Goal: Information Seeking & Learning: Learn about a topic

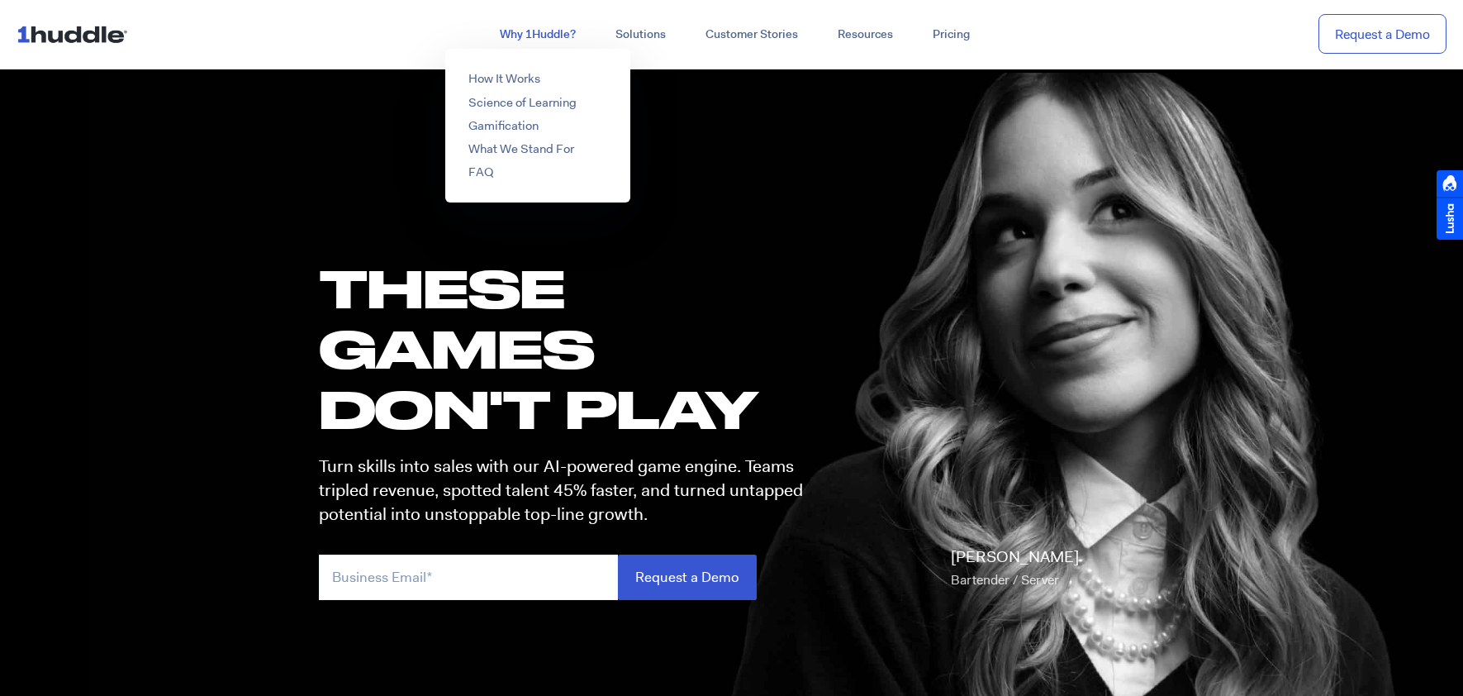
click at [565, 30] on link "Why 1Huddle?" at bounding box center [538, 35] width 116 height 30
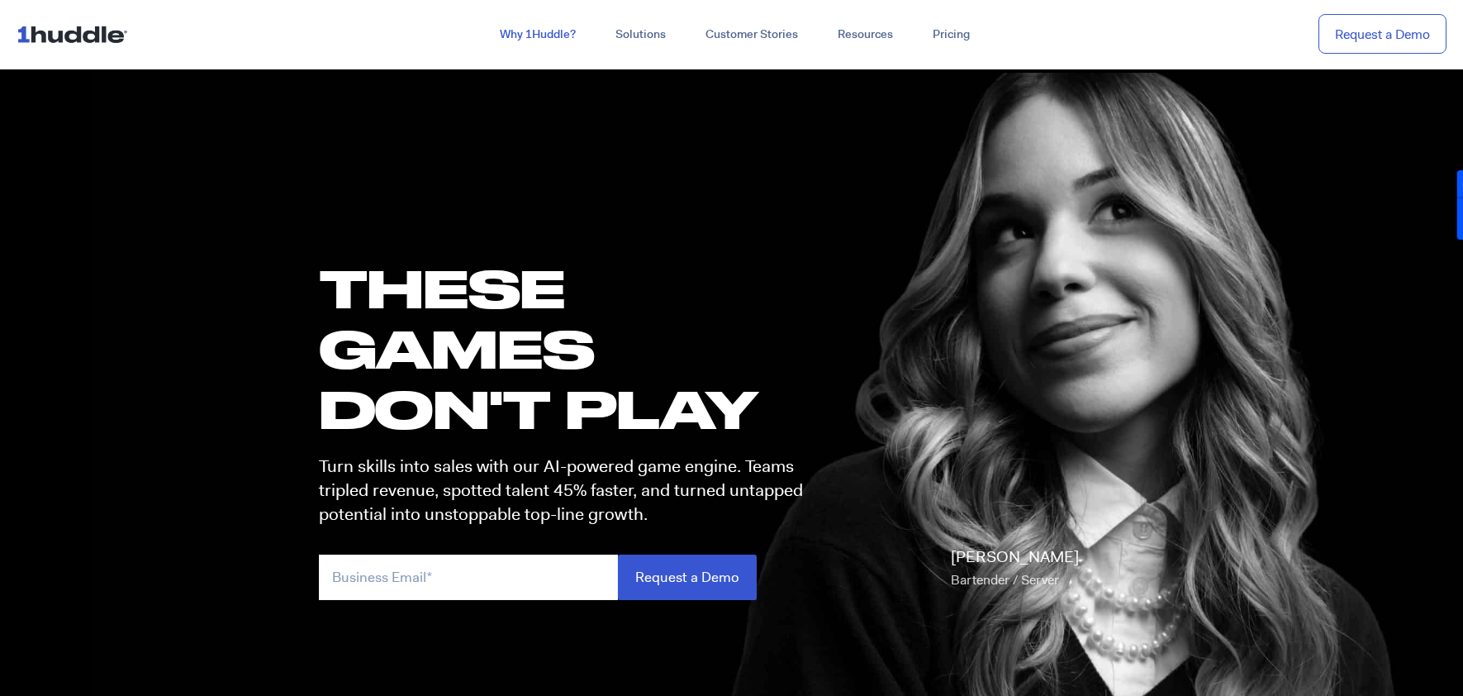
scroll to position [3, 0]
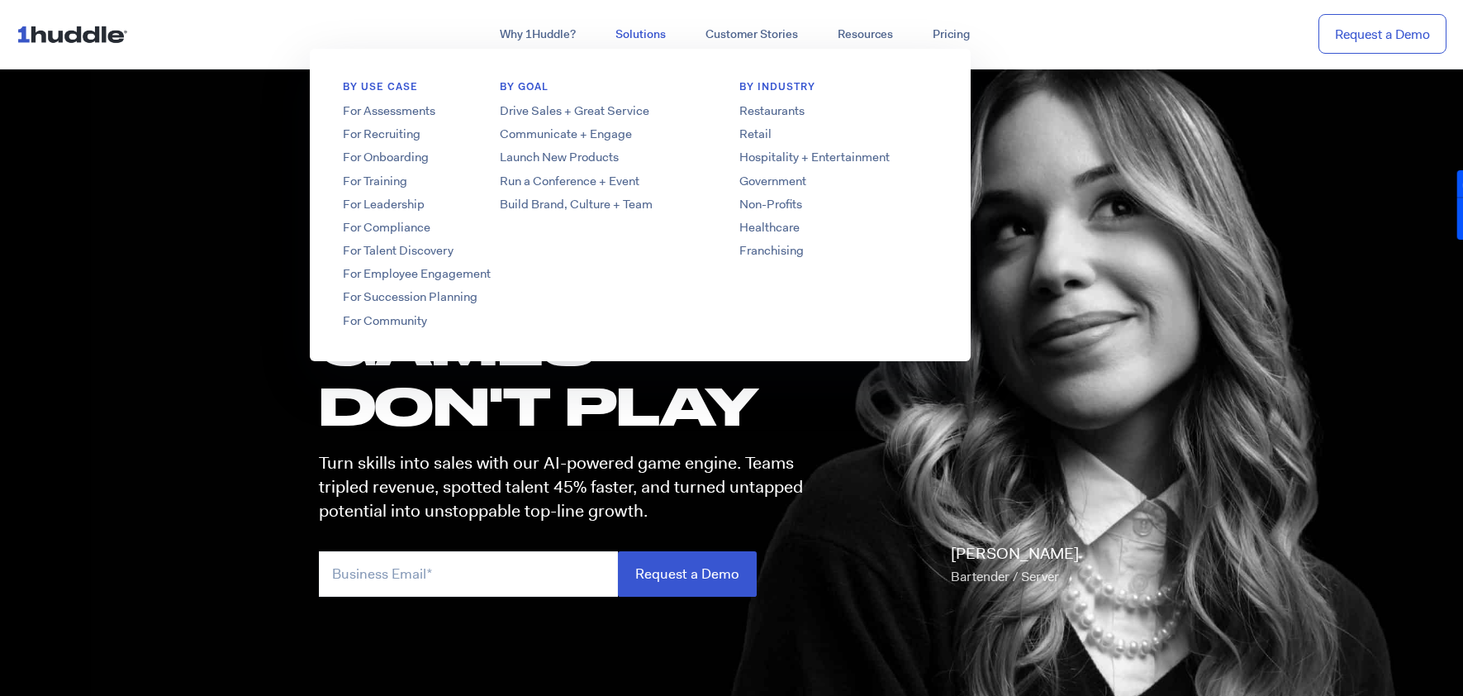
click at [633, 31] on link "Solutions" at bounding box center [641, 35] width 90 height 30
click at [629, 35] on link "Solutions" at bounding box center [641, 35] width 90 height 30
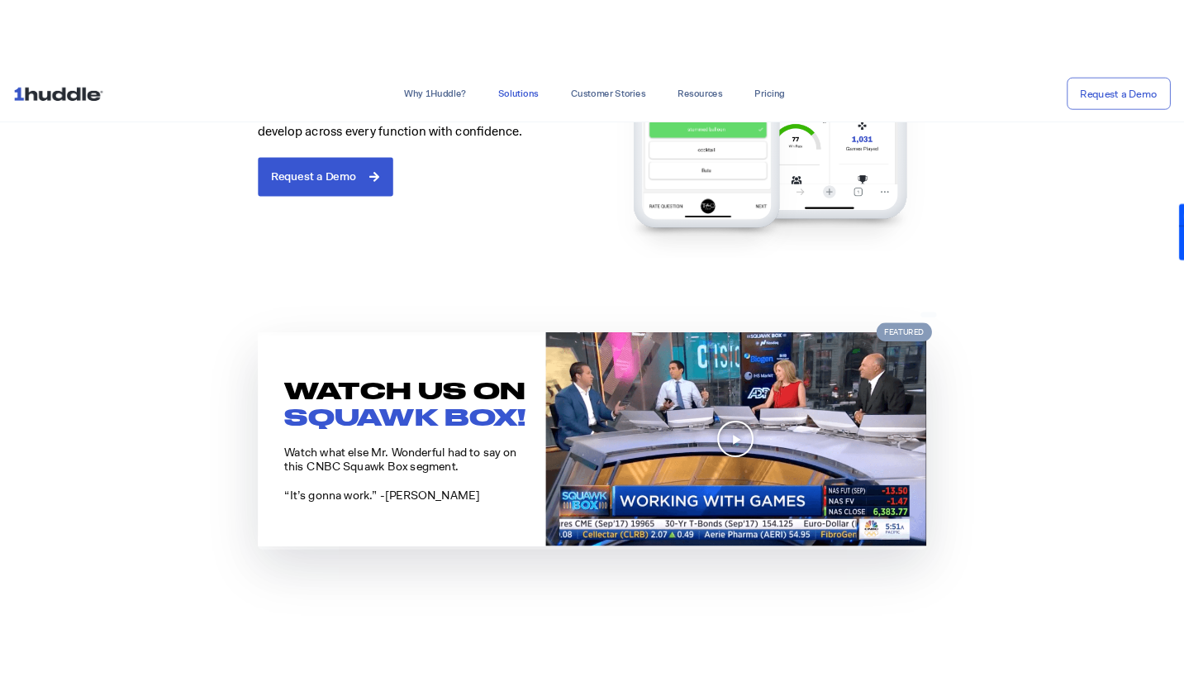
scroll to position [1210, 0]
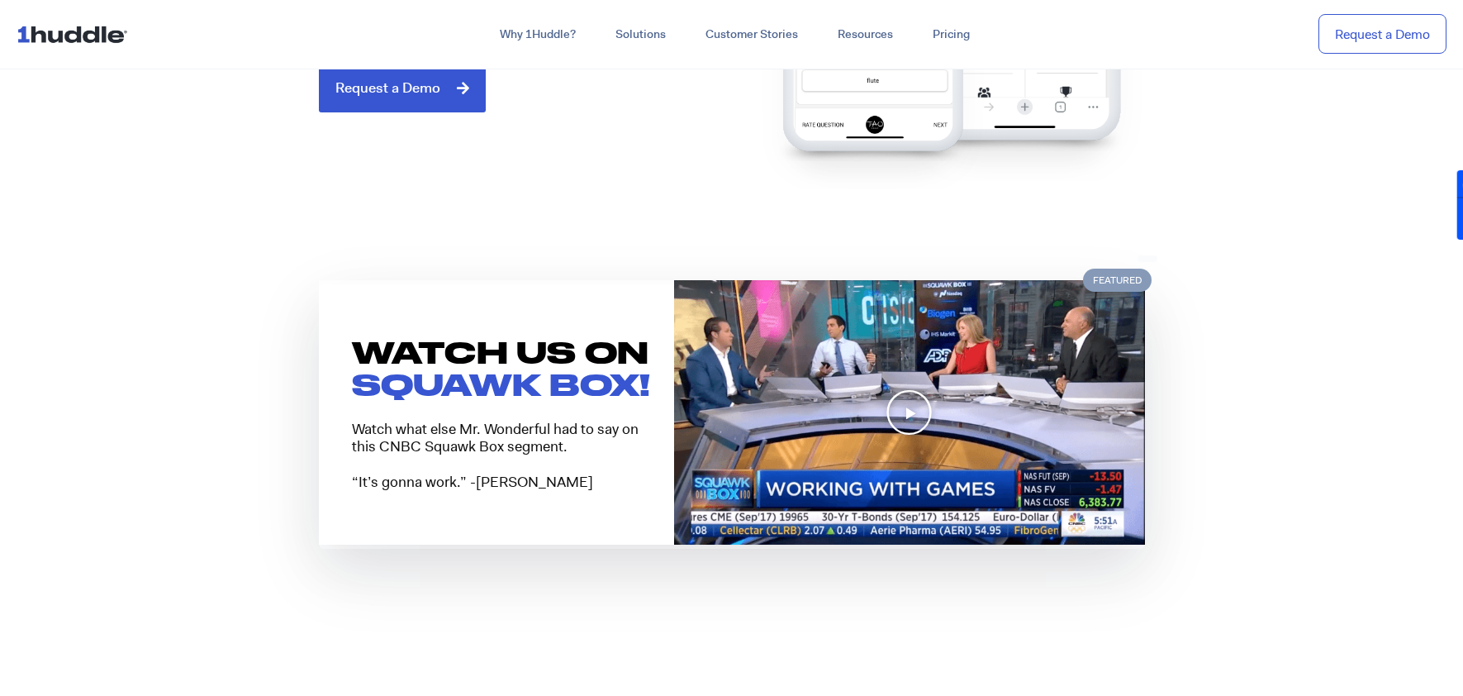
click at [864, 393] on img at bounding box center [909, 412] width 471 height 265
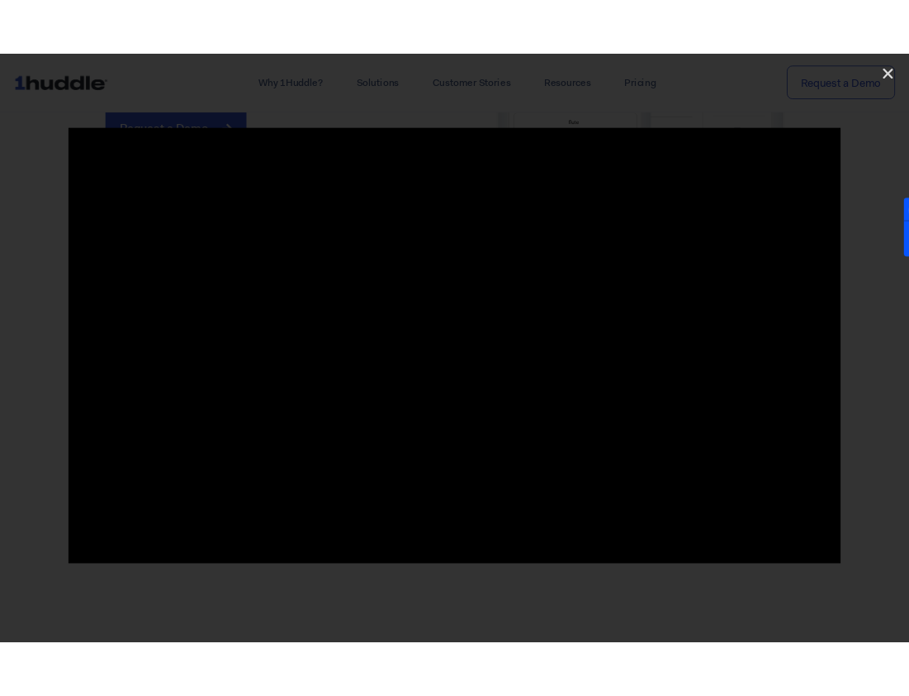
scroll to position [1200, 0]
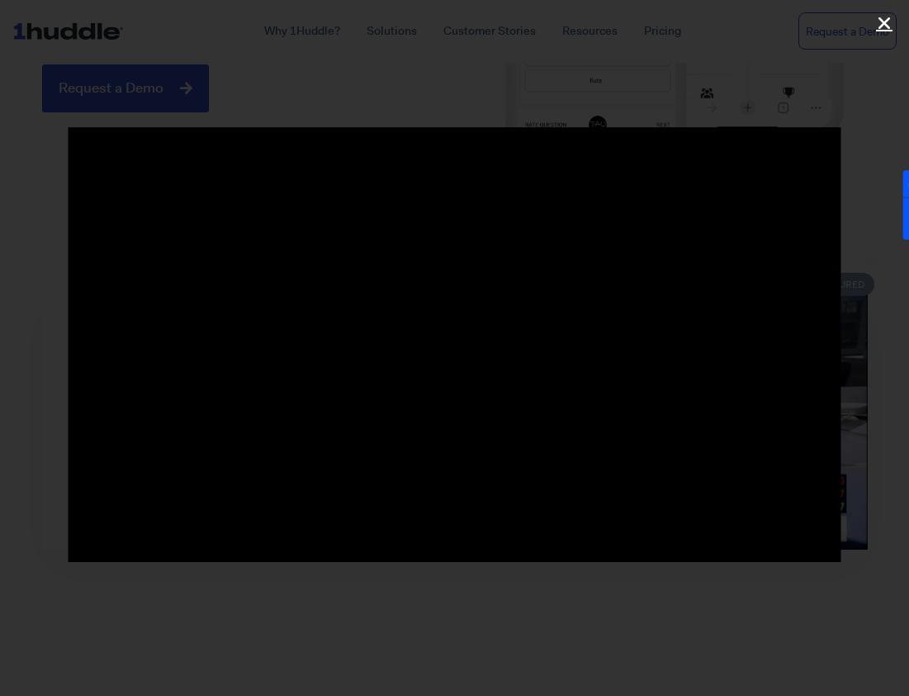
click at [883, 24] on icon "Close (Esc)" at bounding box center [884, 23] width 17 height 17
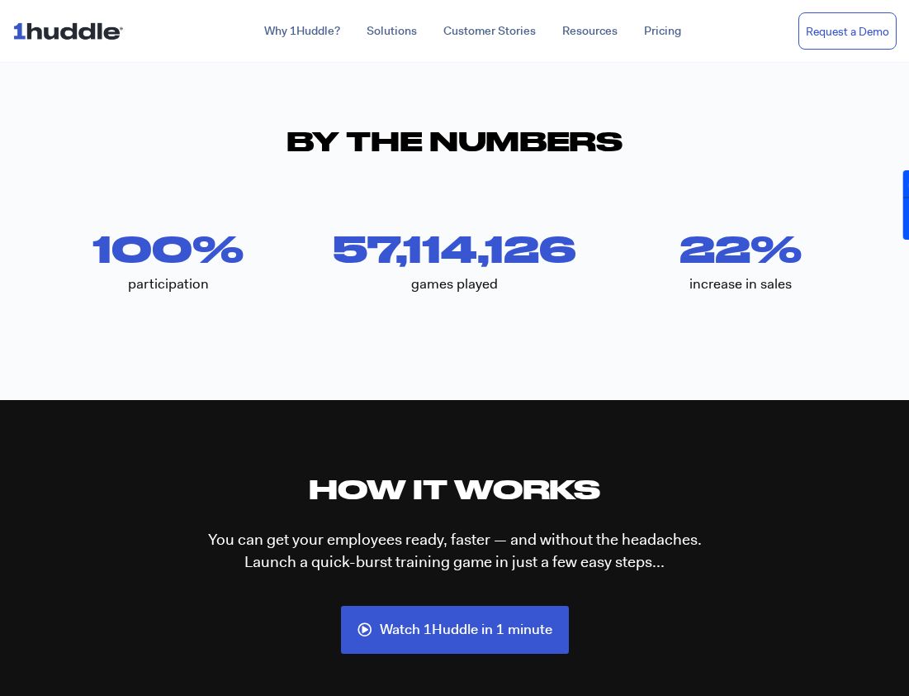
scroll to position [3424, 0]
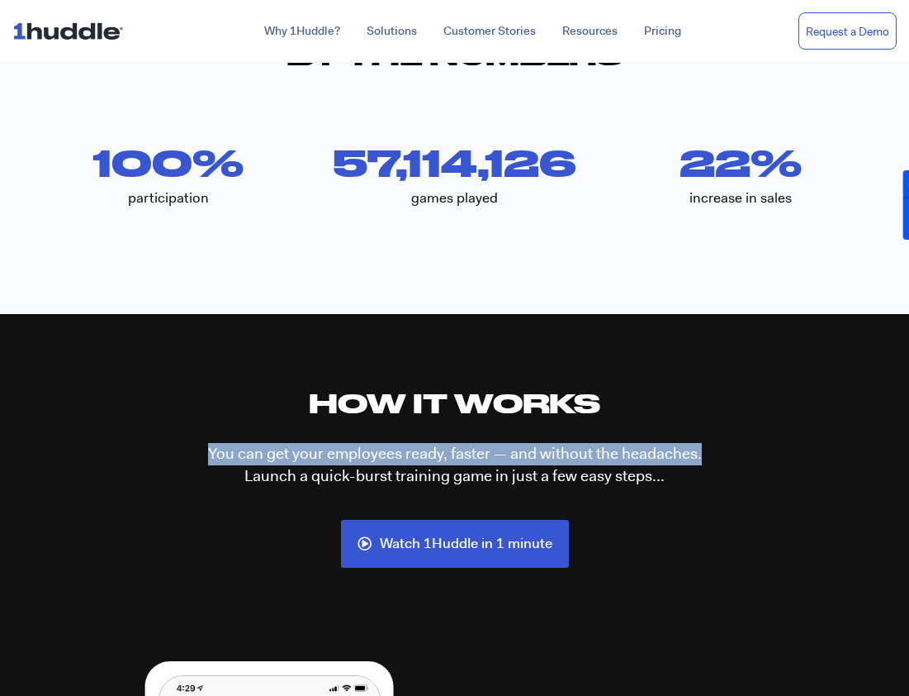
drag, startPoint x: 251, startPoint y: 449, endPoint x: 738, endPoint y: 449, distance: 486.5
click at [738, 449] on div "You can get your employees ready, faster — and without the headaches. Launch a …" at bounding box center [455, 473] width 859 height 60
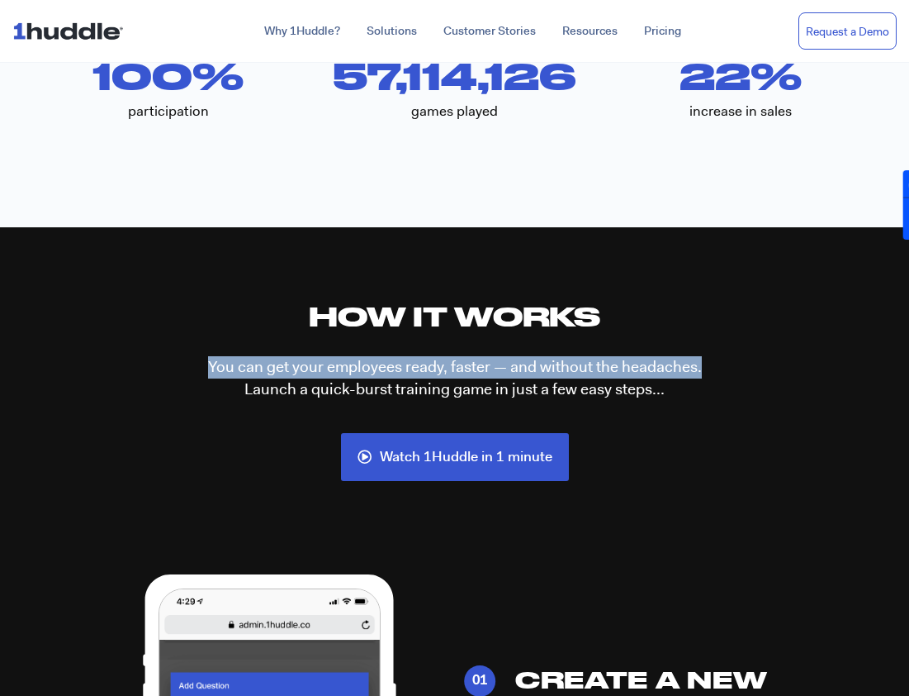
scroll to position [3753, 0]
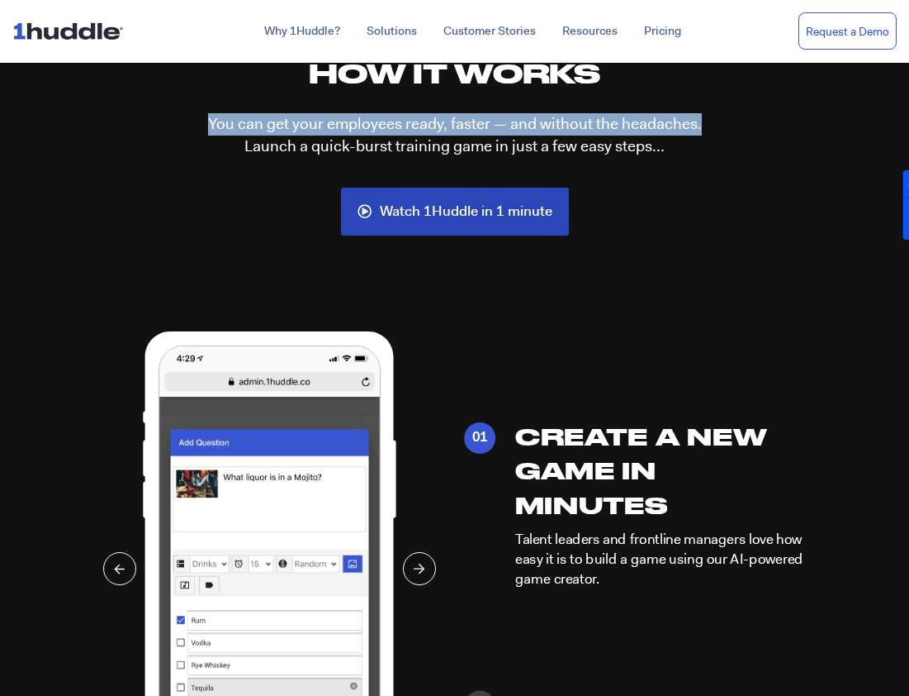
click at [463, 198] on link "Watch 1Huddle in 1 minute" at bounding box center [455, 212] width 228 height 48
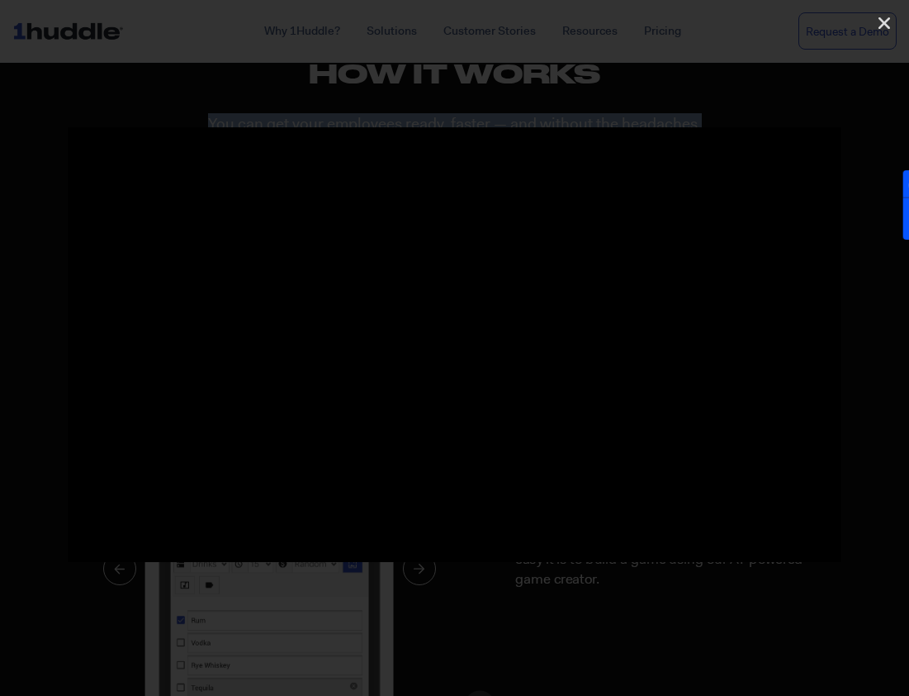
click at [552, 86] on div at bounding box center [454, 348] width 909 height 696
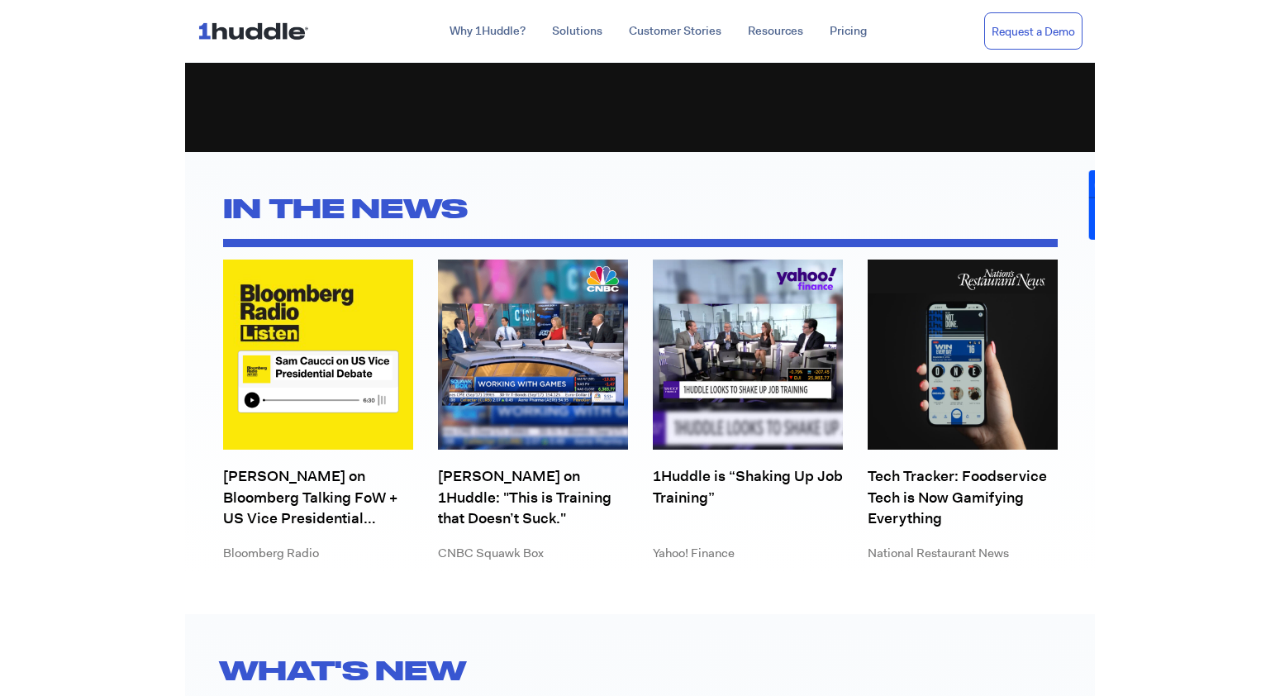
scroll to position [4560, 0]
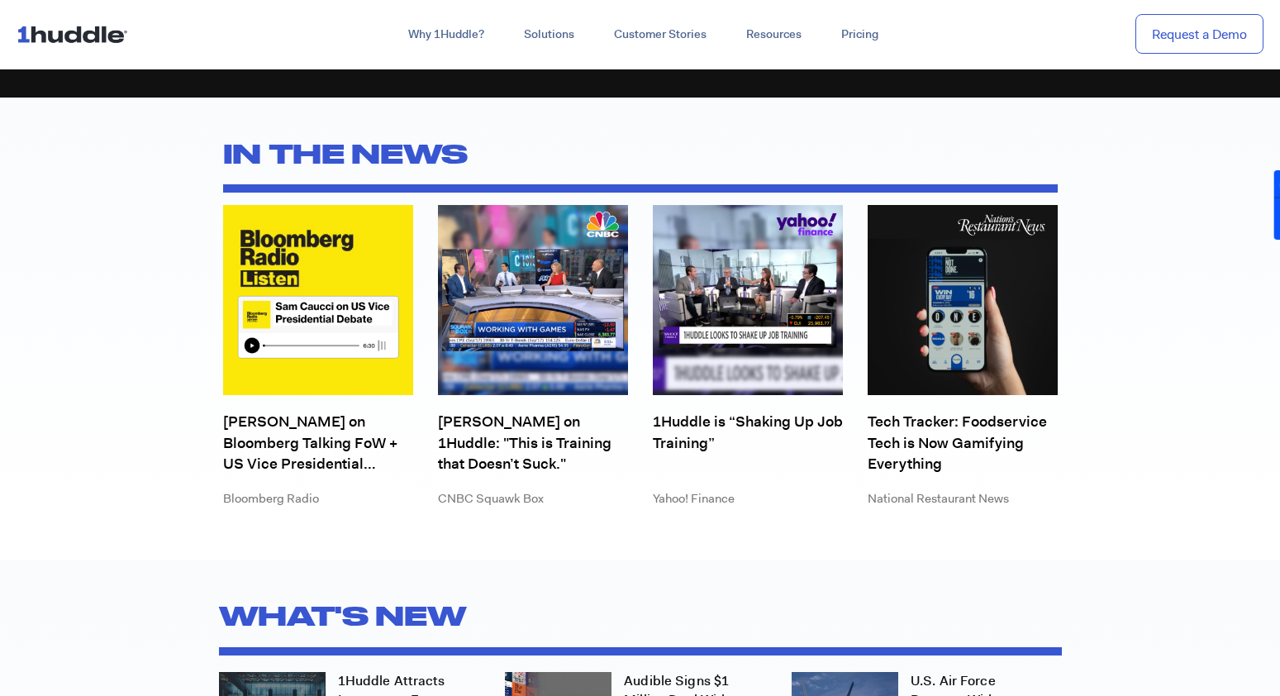
click at [401, 142] on h2 "IN THE NEWS" at bounding box center [640, 154] width 834 height 46
click at [314, 435] on link "Sam Caucci on Bloomberg Talking FoW + US Vice Presidential Debate" at bounding box center [318, 442] width 190 height 62
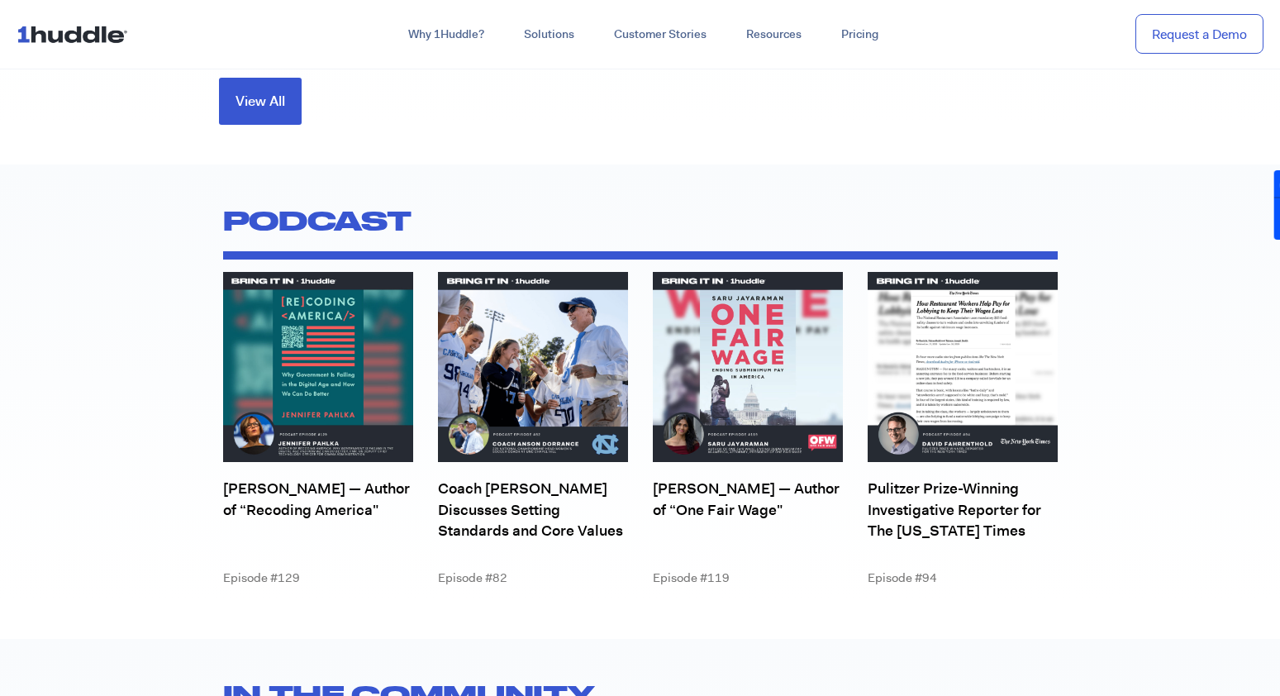
scroll to position [5605, 0]
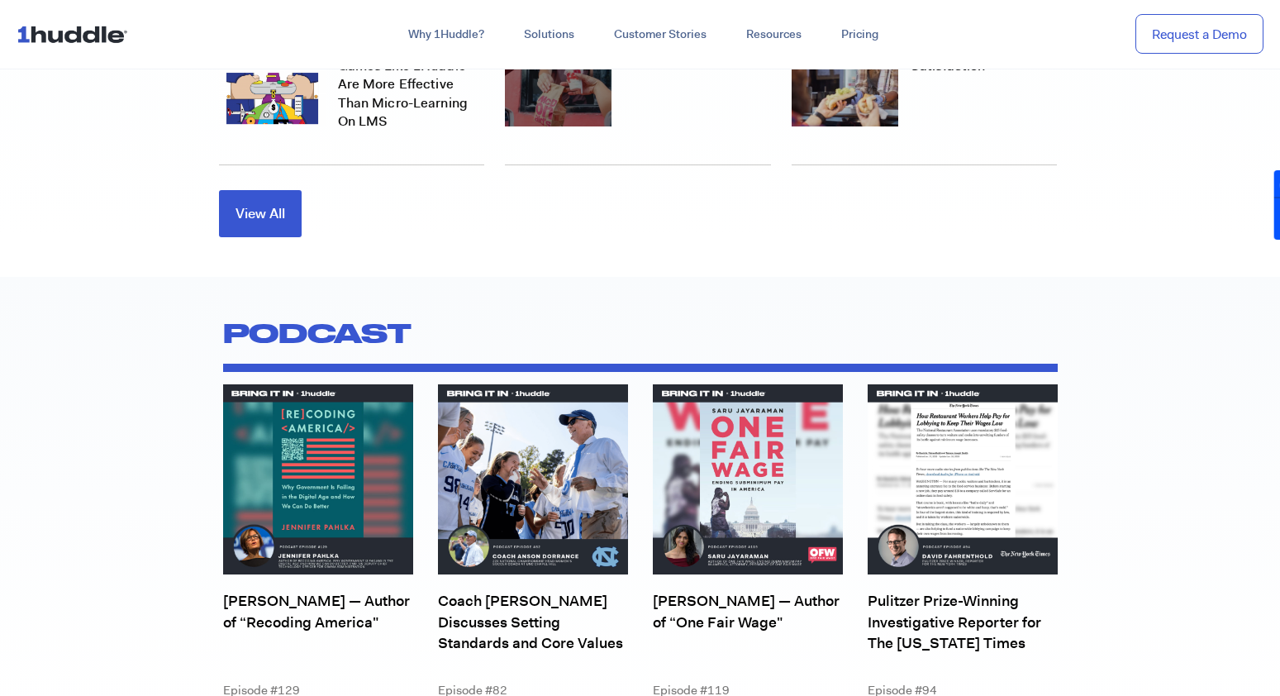
click at [320, 527] on img at bounding box center [318, 479] width 190 height 190
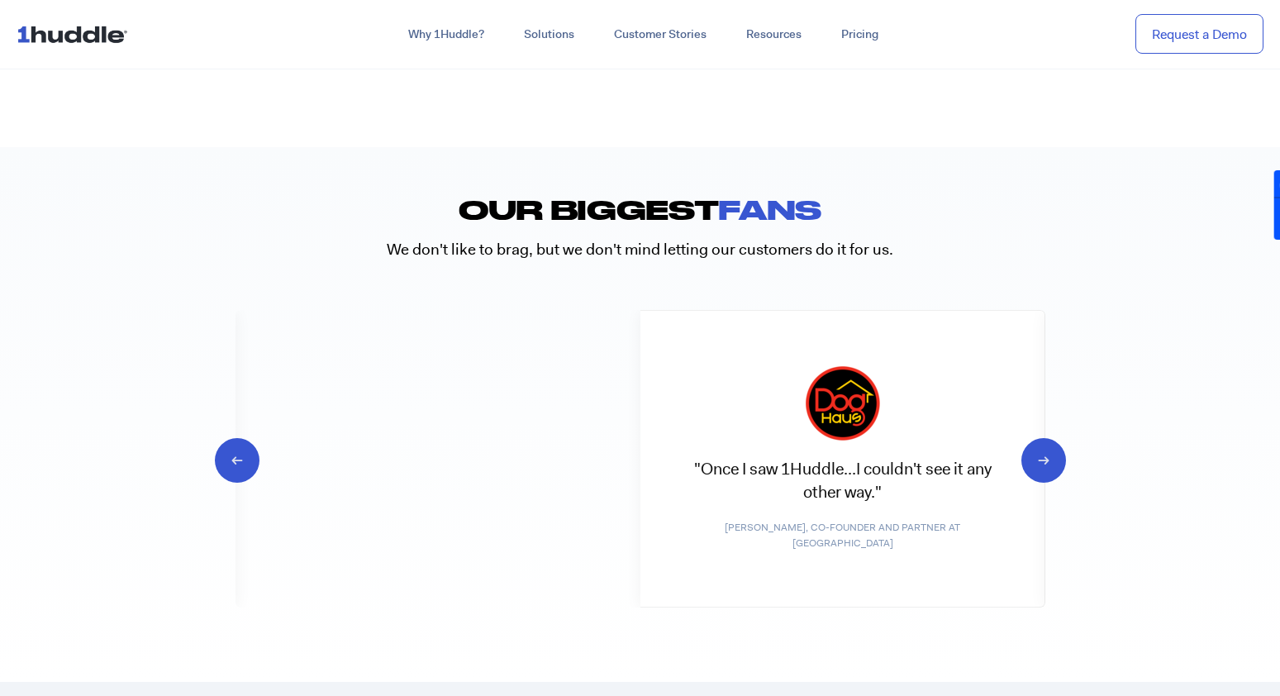
scroll to position [7942, 0]
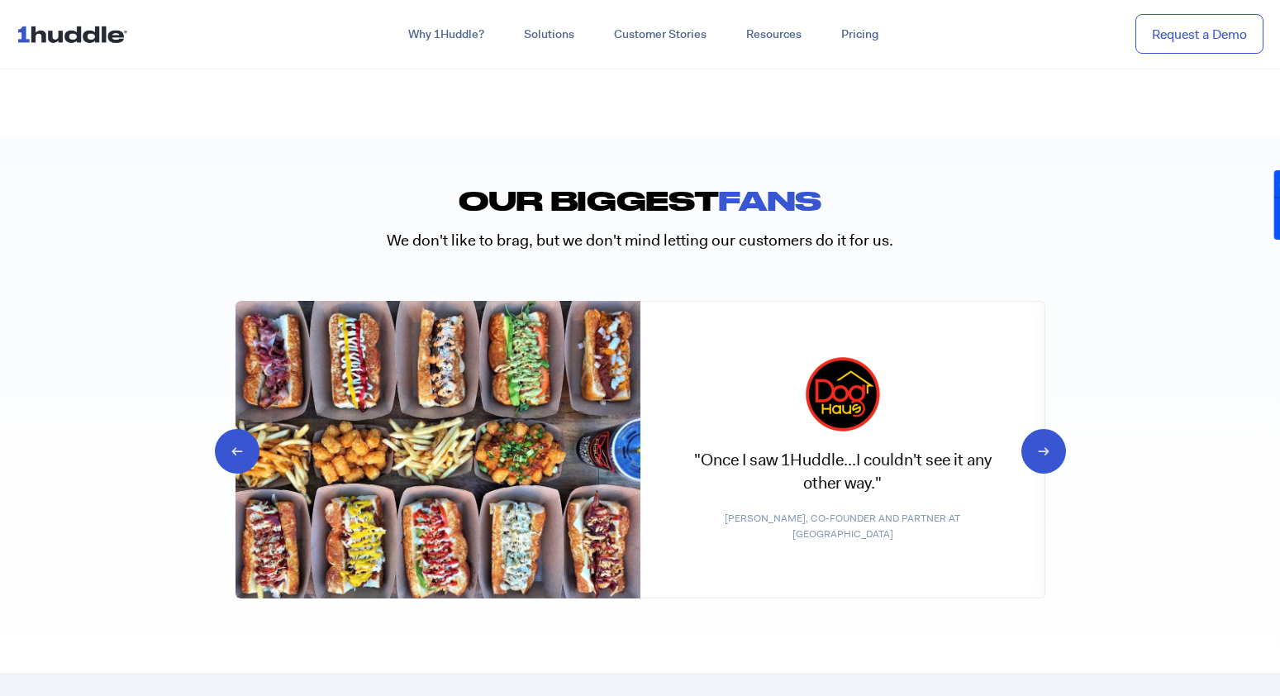
click at [1018, 447] on div ""Once I saw 1Huddle...I couldn't see it any other way." [PERSON_NAME], Co-Found…" at bounding box center [842, 449] width 405 height 297
click at [1037, 444] on icon "Next slide" at bounding box center [1029, 449] width 16 height 17
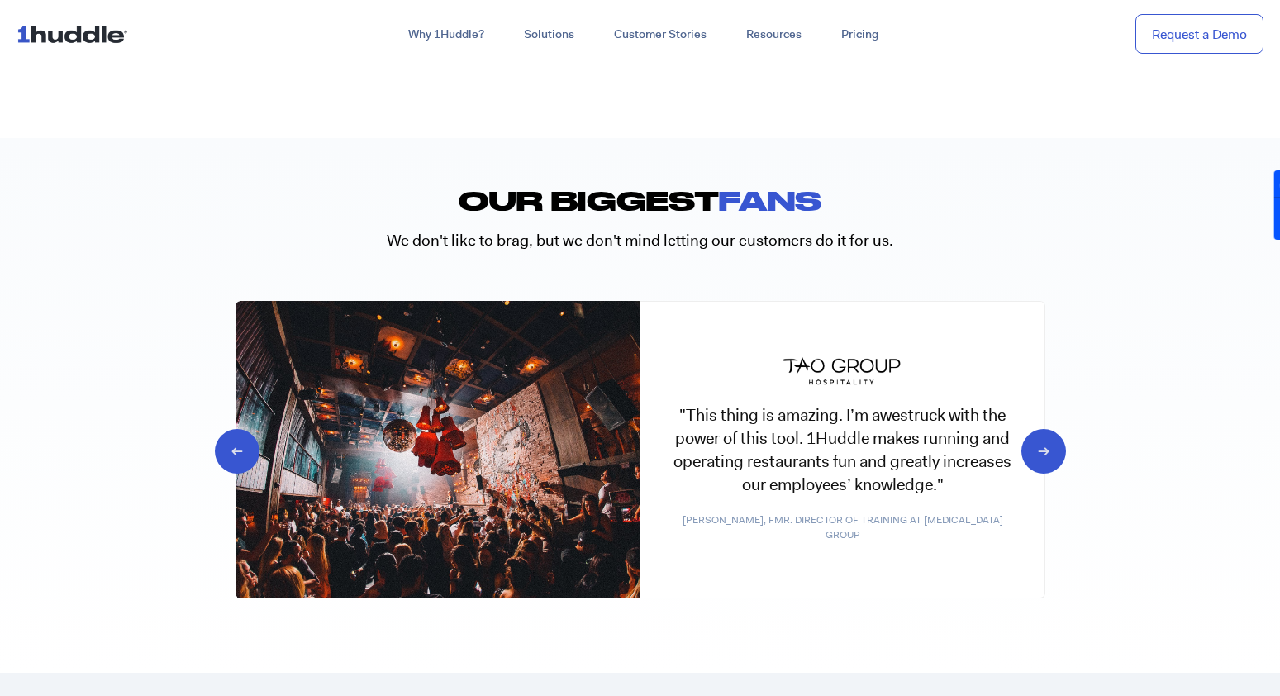
click at [1037, 444] on icon "Next slide" at bounding box center [1029, 449] width 16 height 17
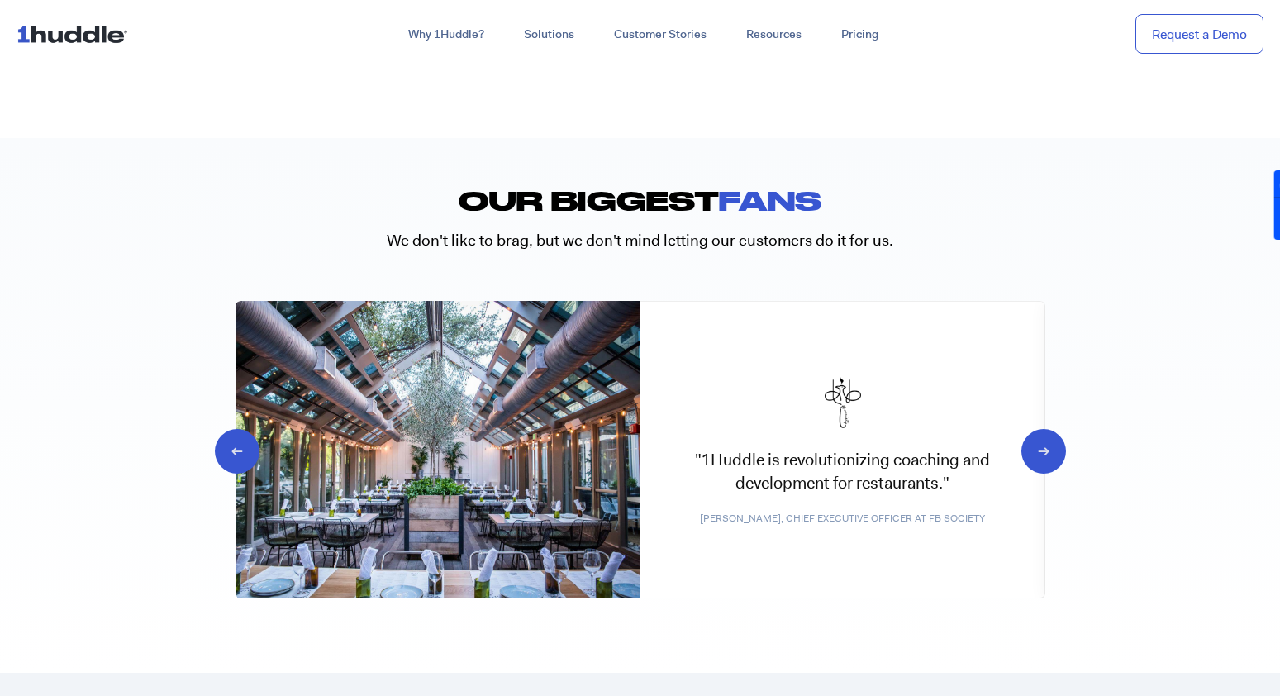
click at [1037, 444] on icon "Next slide" at bounding box center [1029, 449] width 16 height 17
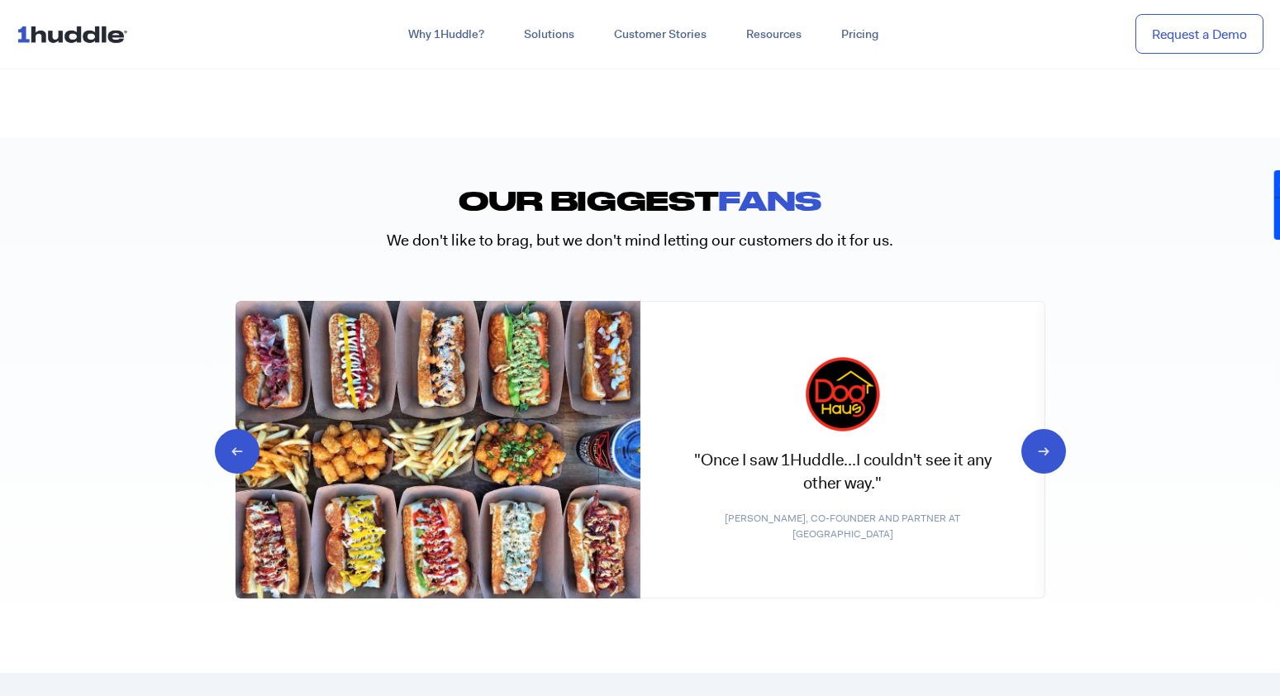
click at [1037, 444] on icon "Next slide" at bounding box center [1029, 449] width 16 height 17
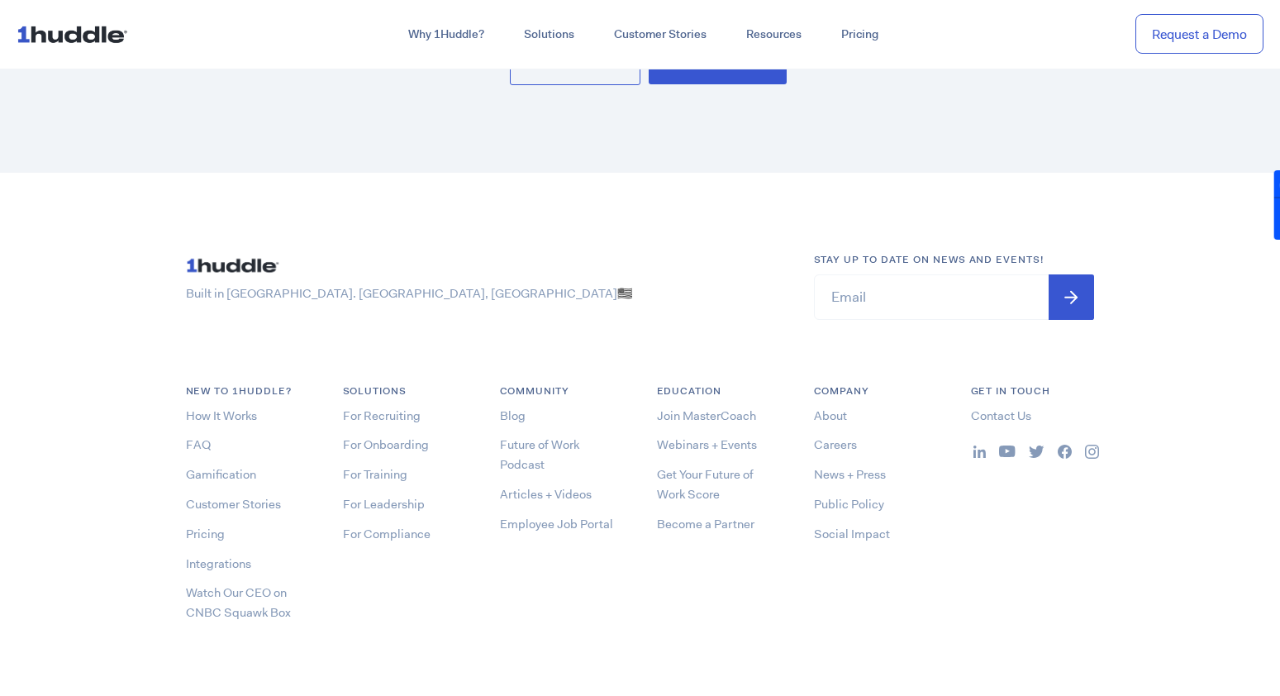
scroll to position [8872, 0]
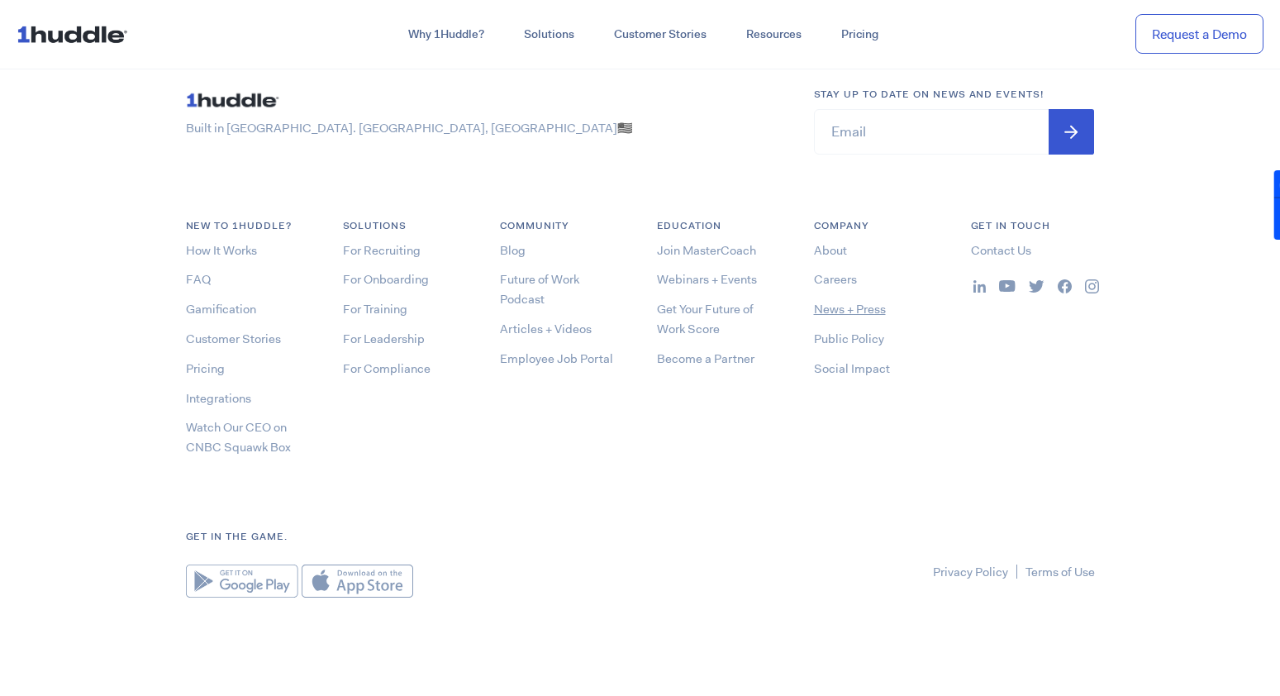
click at [859, 307] on link "News + Press" at bounding box center [850, 309] width 72 height 17
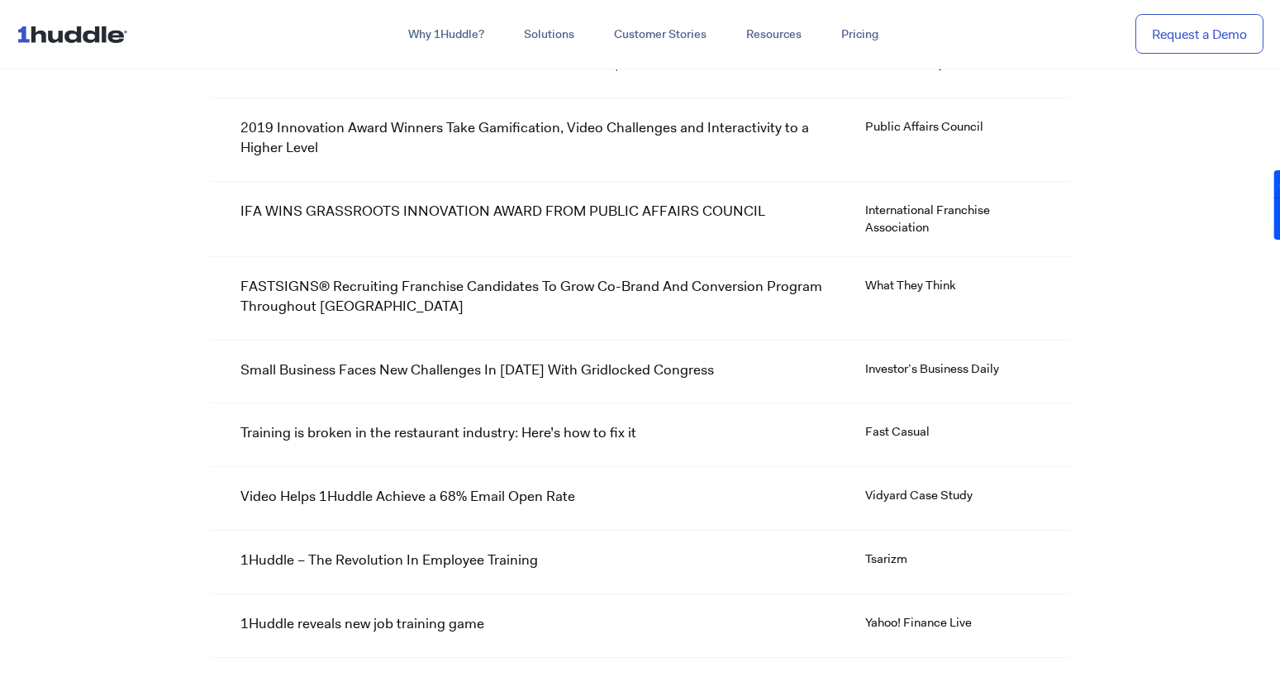
scroll to position [17888, 0]
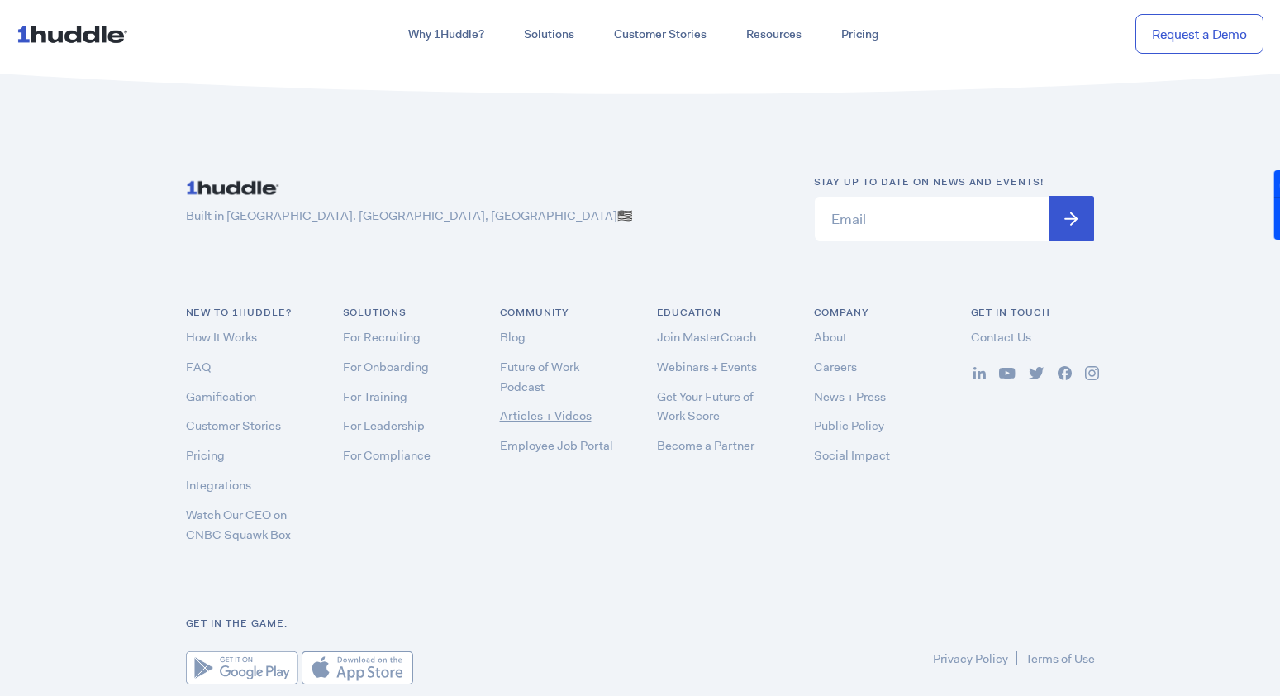
click at [572, 407] on link "Articles + Videos" at bounding box center [546, 415] width 92 height 17
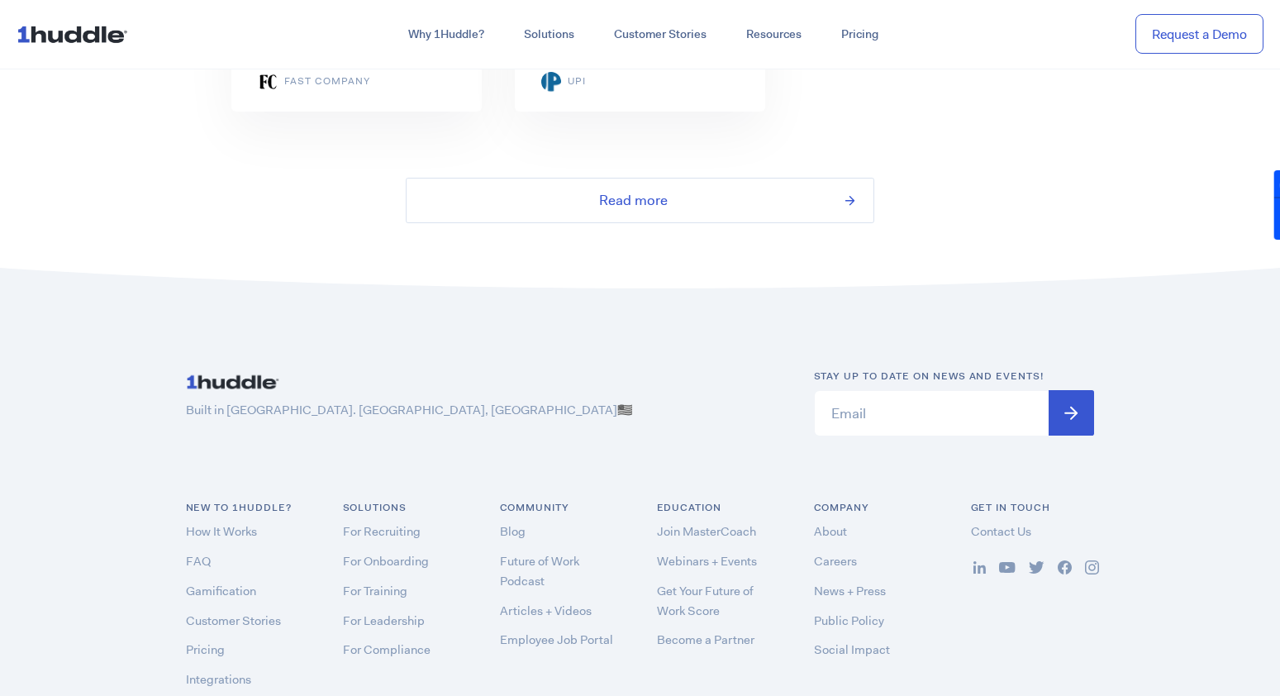
scroll to position [3867, 0]
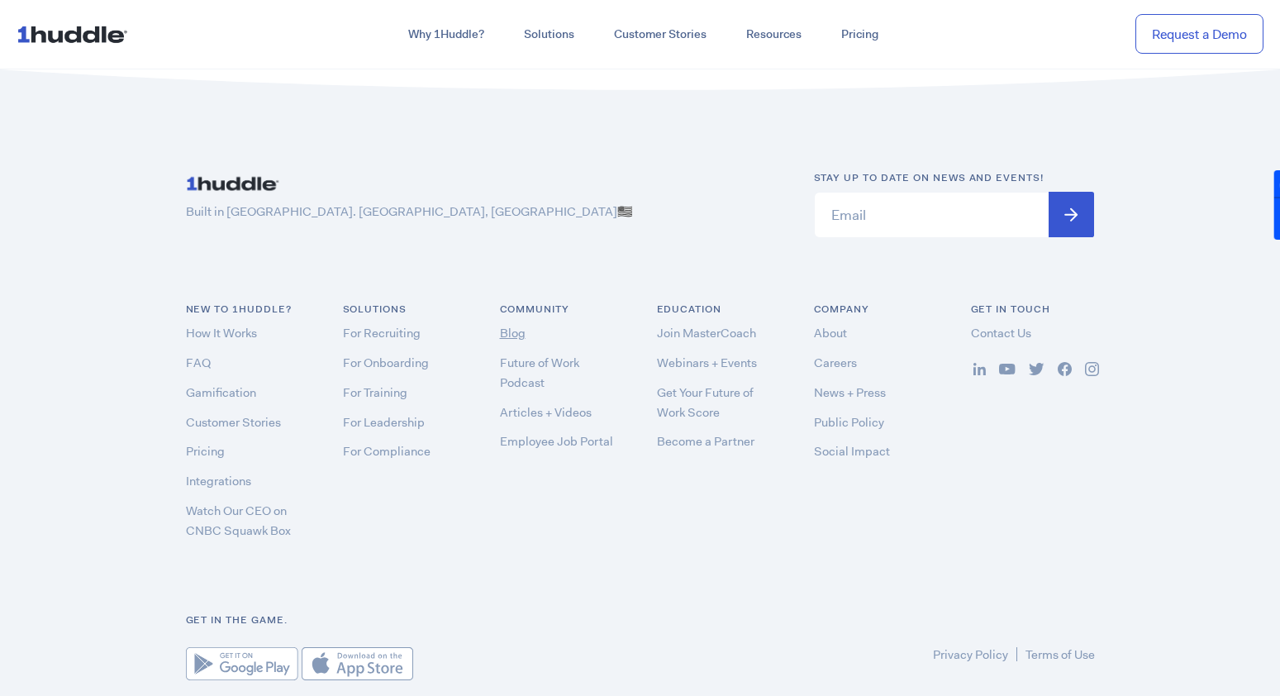
click at [504, 325] on link "Blog" at bounding box center [513, 333] width 26 height 17
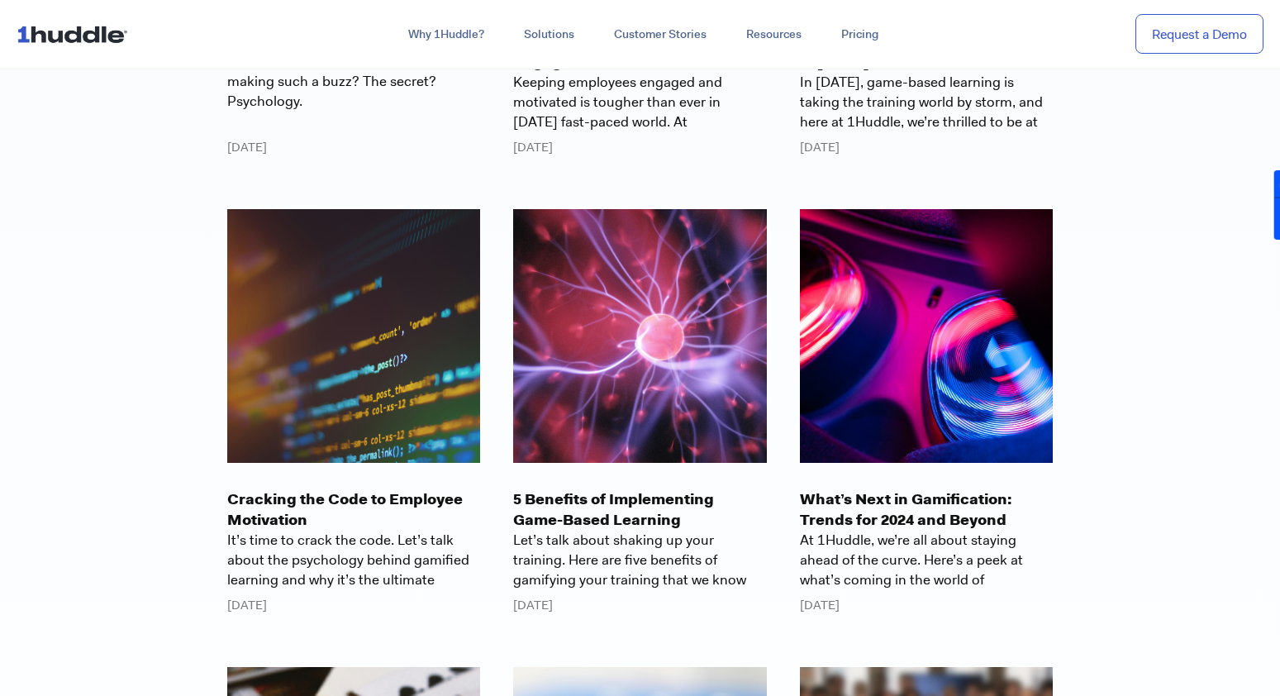
scroll to position [2750, 0]
